Goal: Navigation & Orientation: Find specific page/section

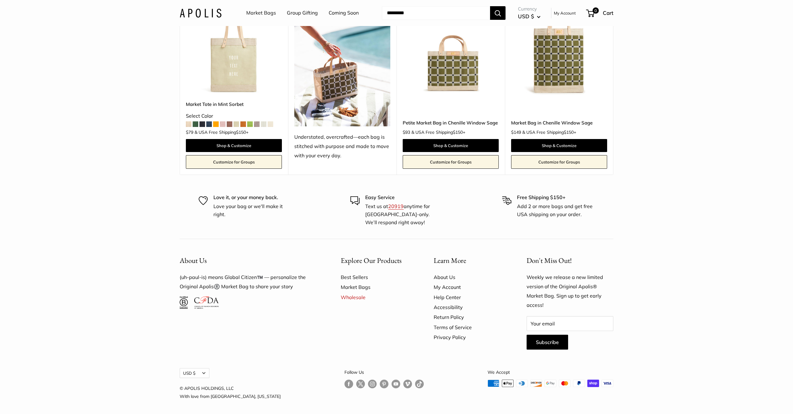
scroll to position [1600, 0]
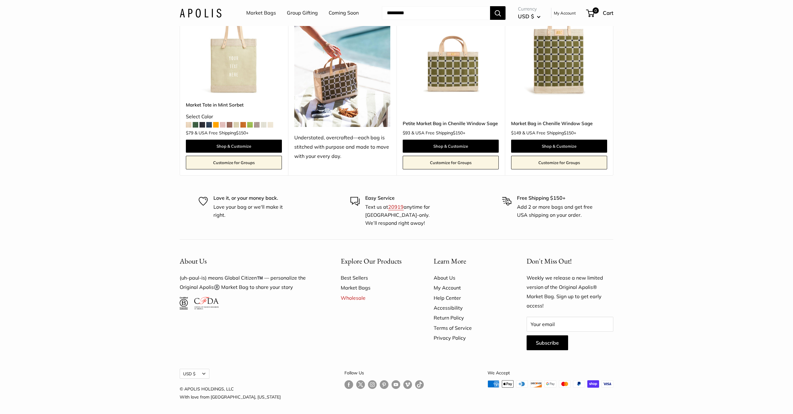
click at [321, 91] on img at bounding box center [342, 63] width 96 height 128
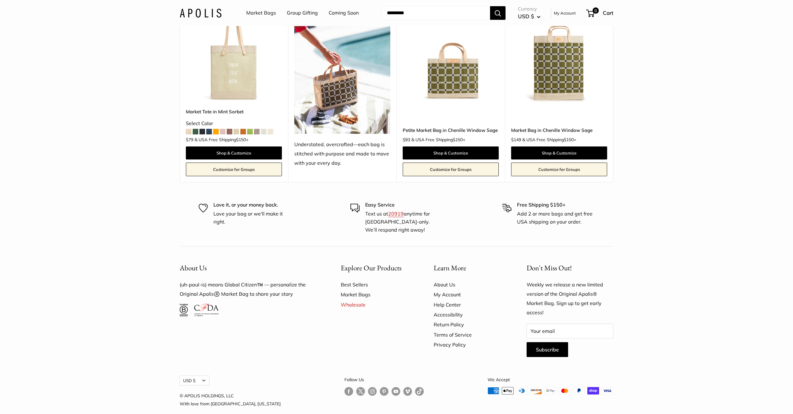
scroll to position [1587, 0]
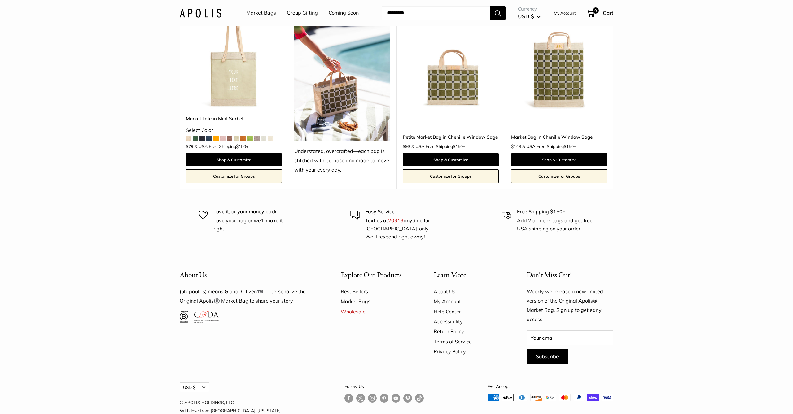
click at [0, 0] on img at bounding box center [0, 0] width 0 height 0
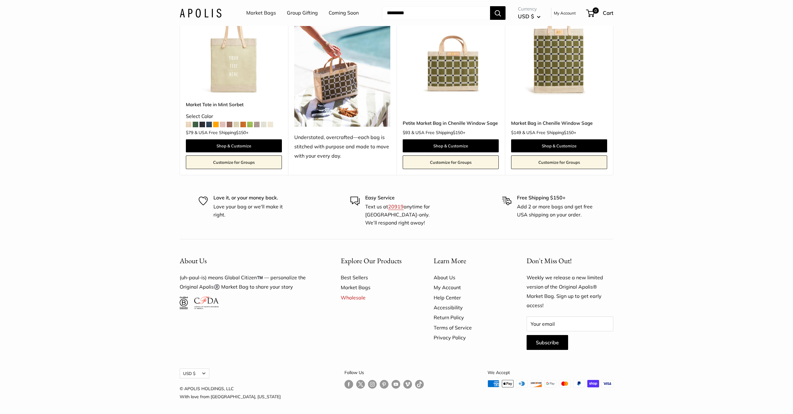
scroll to position [1600, 0]
click at [439, 144] on link "Shop & Customize" at bounding box center [451, 146] width 96 height 13
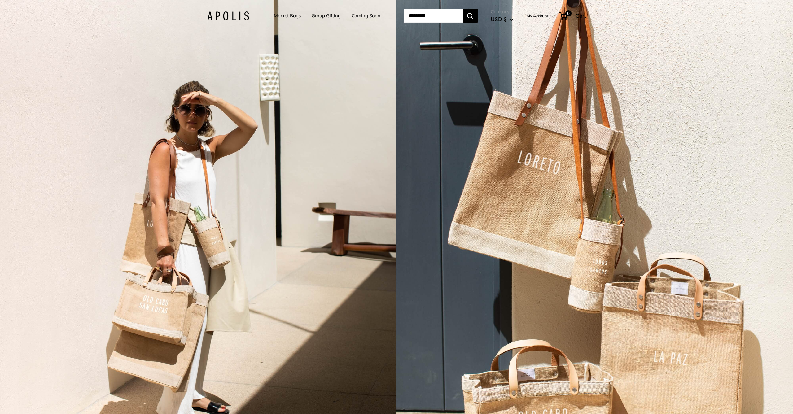
click at [277, 15] on link "Market Bags" at bounding box center [287, 15] width 27 height 9
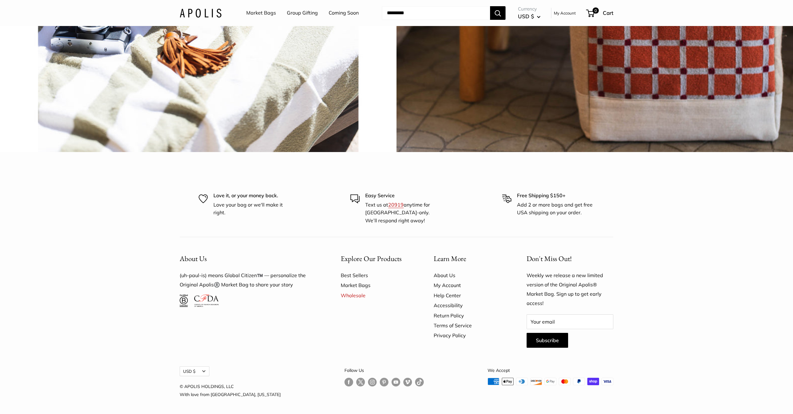
scroll to position [2116, 0]
